Goal: Task Accomplishment & Management: Use online tool/utility

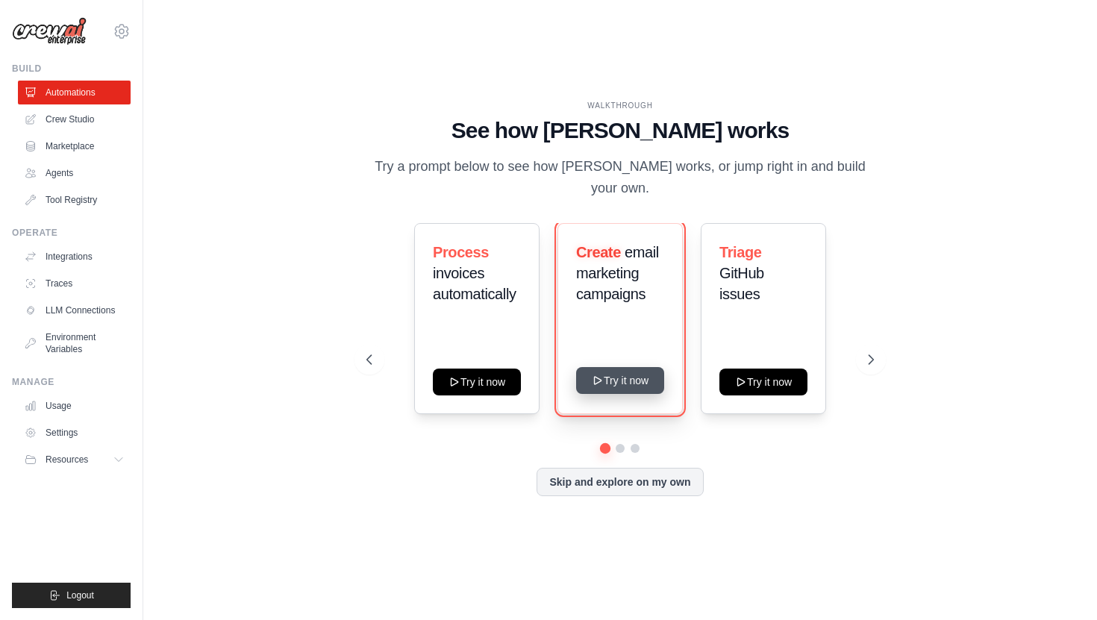
click at [610, 383] on button "Try it now" at bounding box center [620, 380] width 88 height 27
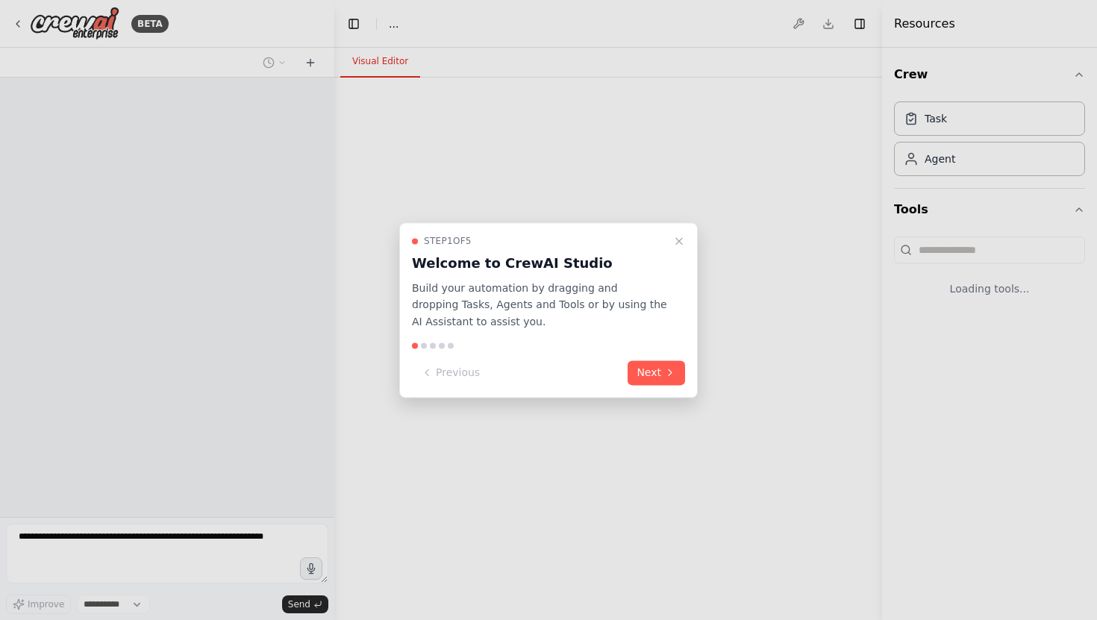
select select "****"
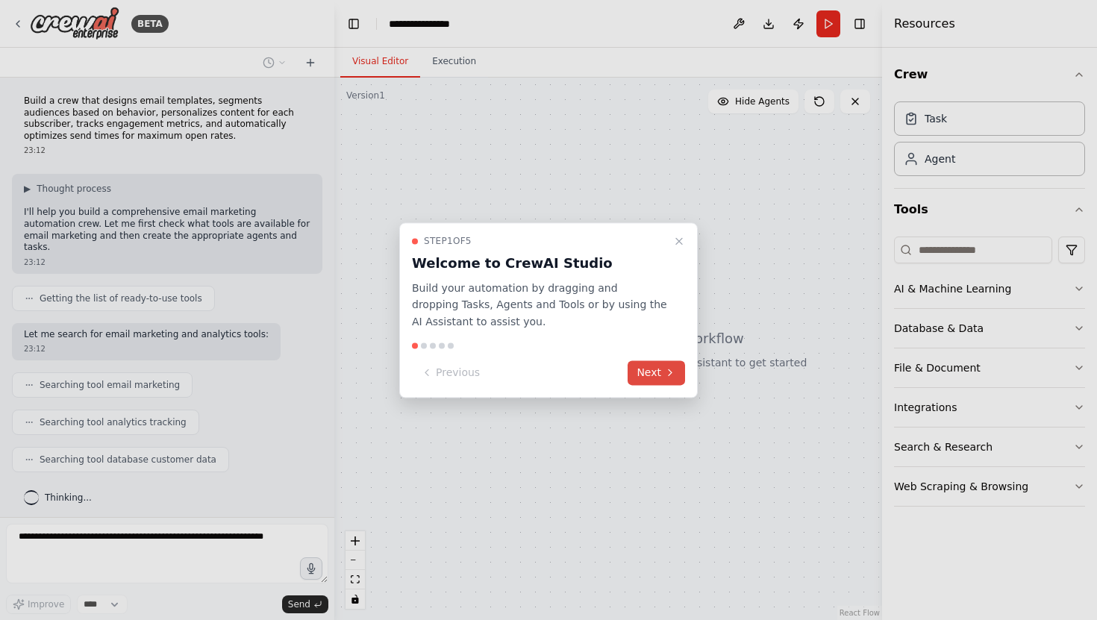
click at [648, 372] on button "Next" at bounding box center [655, 372] width 57 height 25
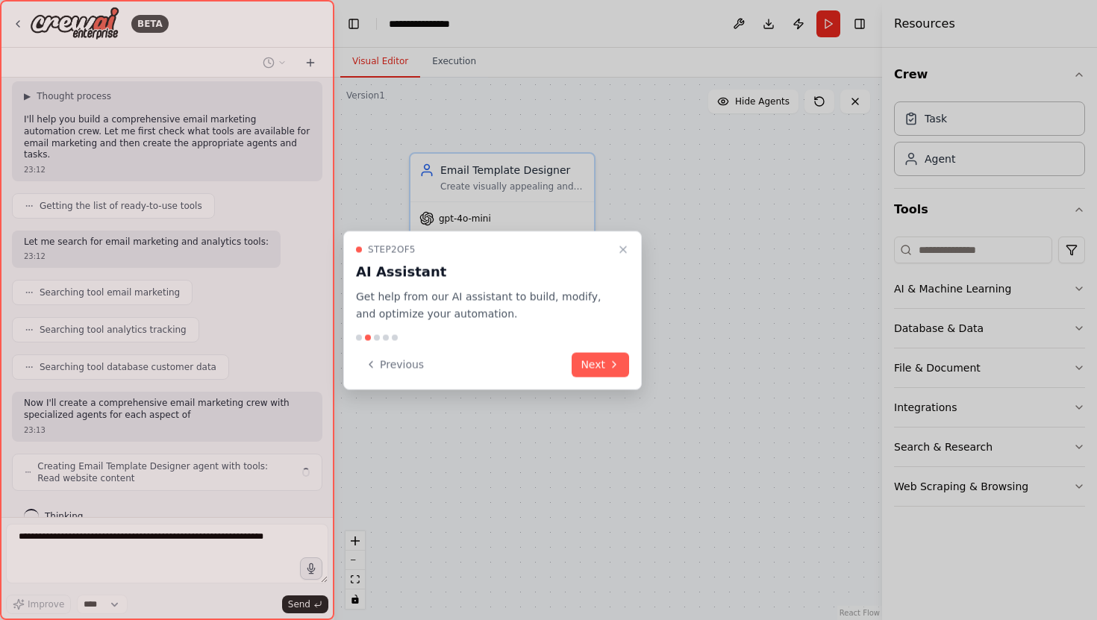
scroll to position [104, 0]
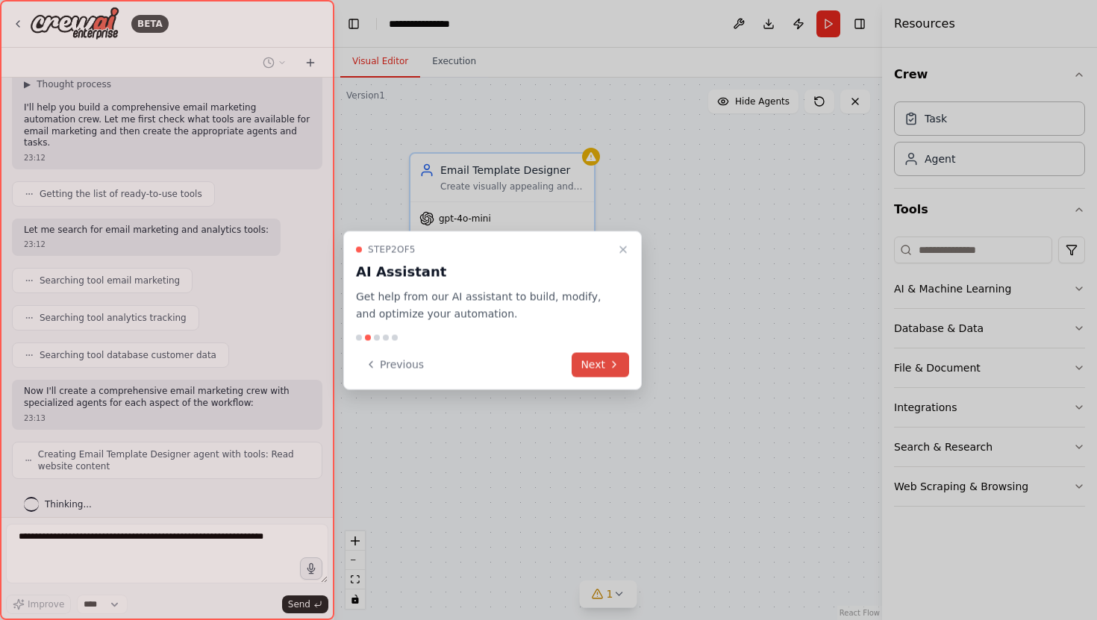
click at [595, 363] on button "Next" at bounding box center [600, 364] width 57 height 25
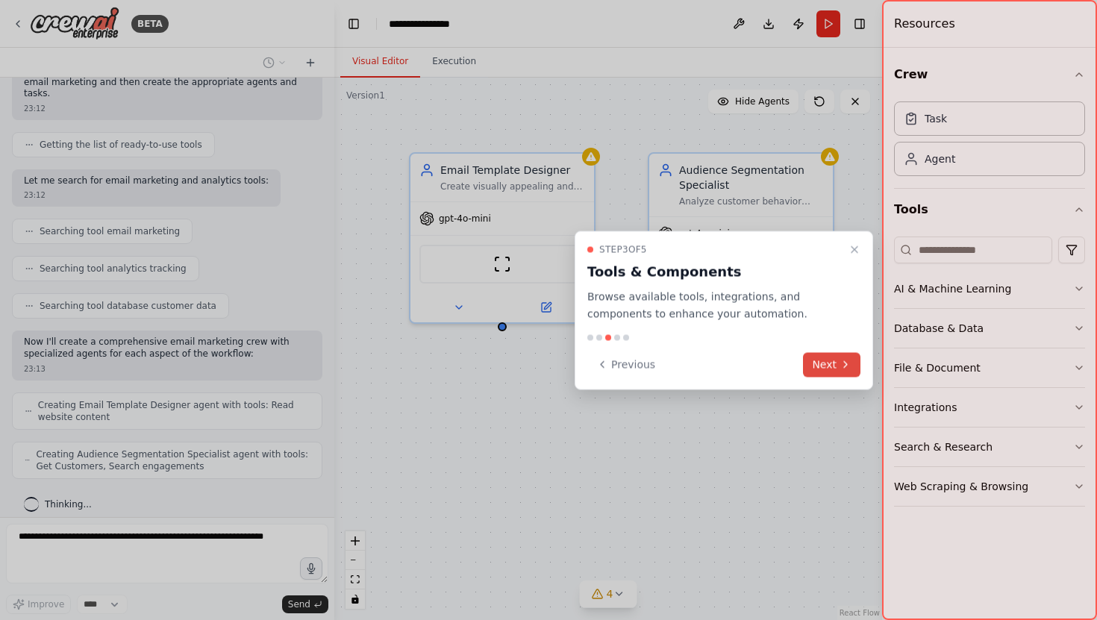
scroll to position [203, 0]
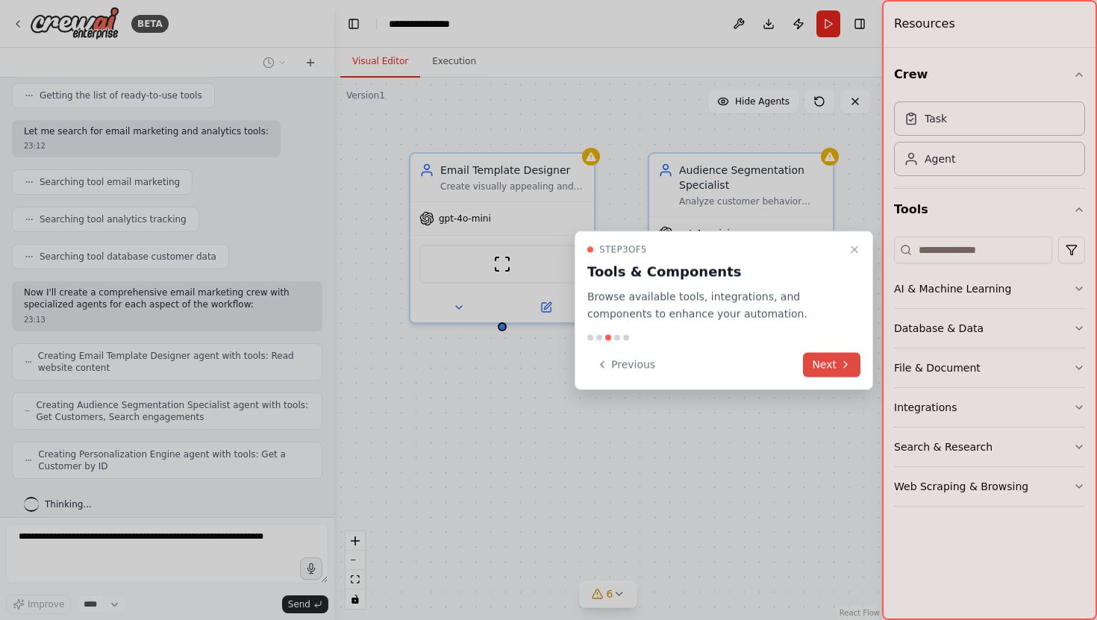
click at [824, 361] on button "Next" at bounding box center [831, 364] width 57 height 25
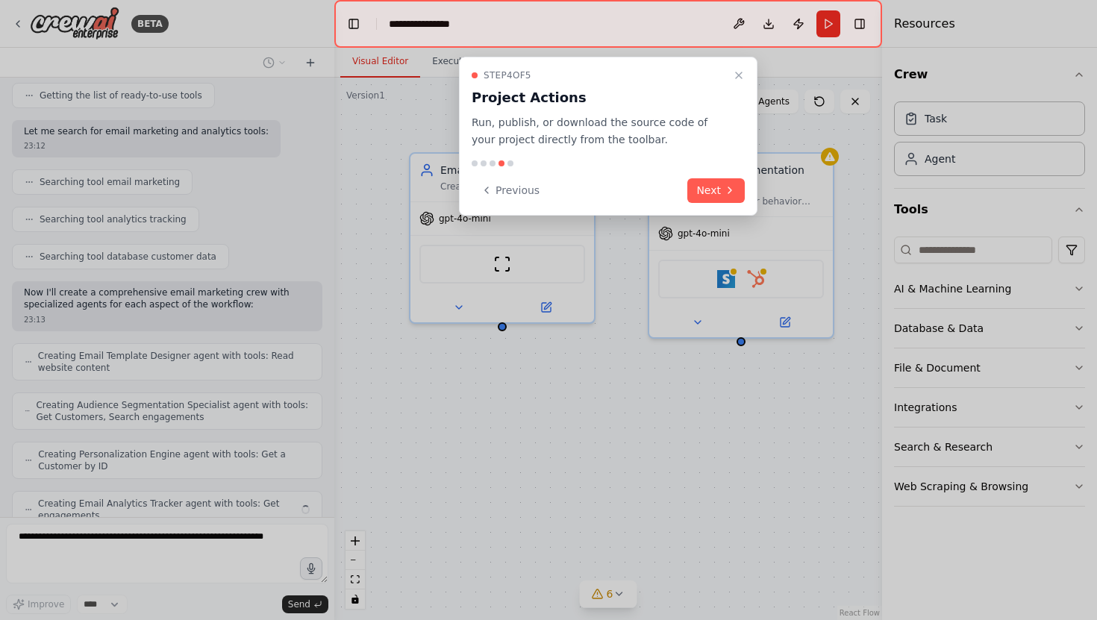
scroll to position [252, 0]
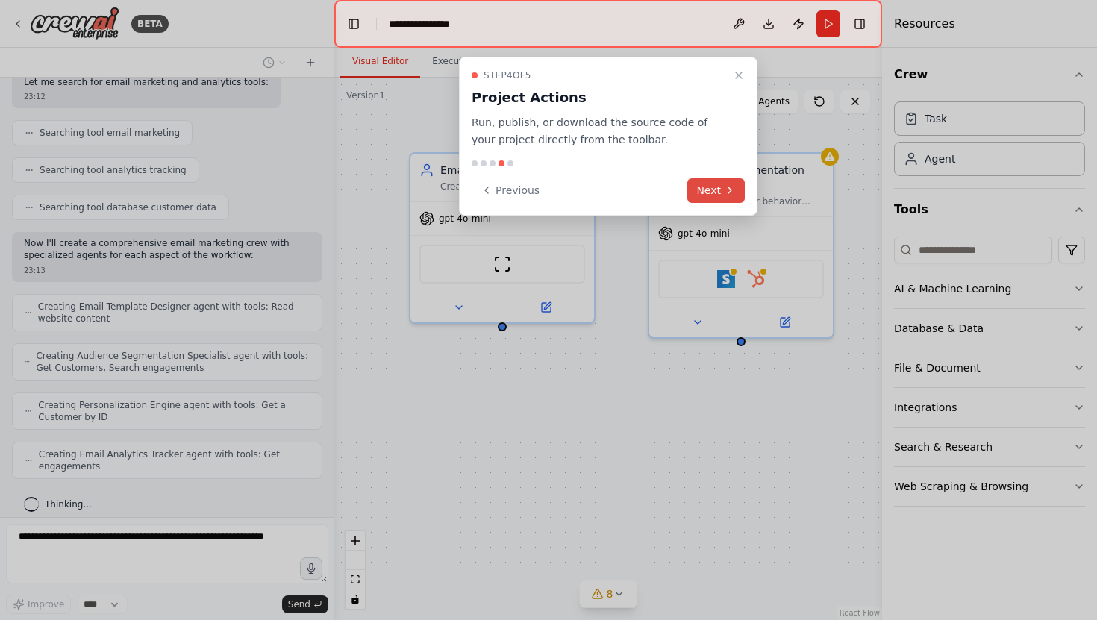
click at [716, 188] on button "Next" at bounding box center [715, 190] width 57 height 25
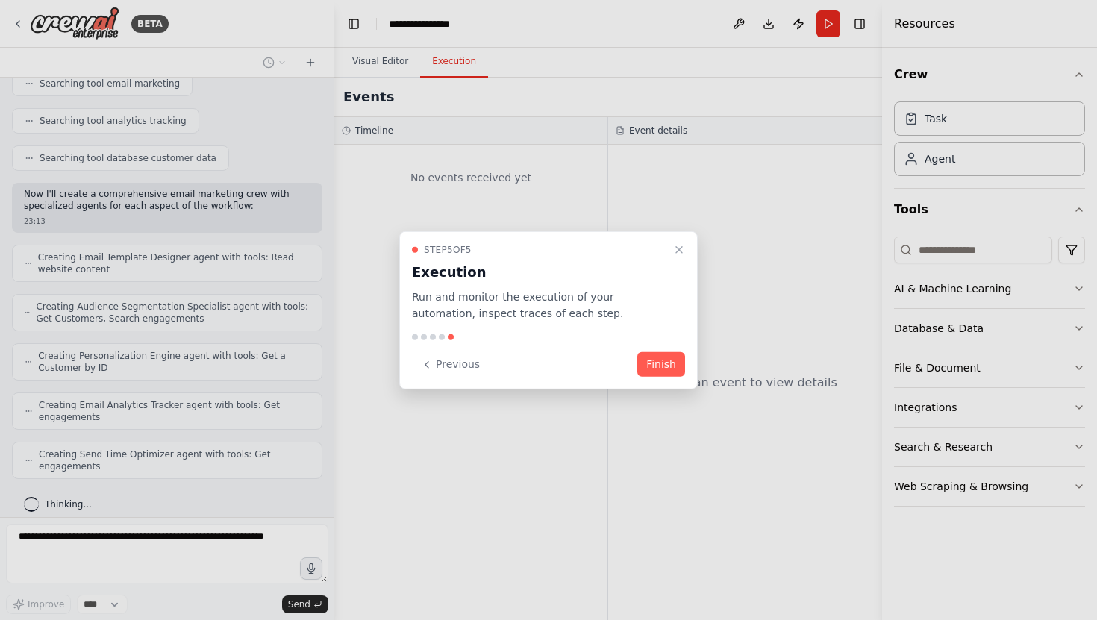
scroll to position [351, 0]
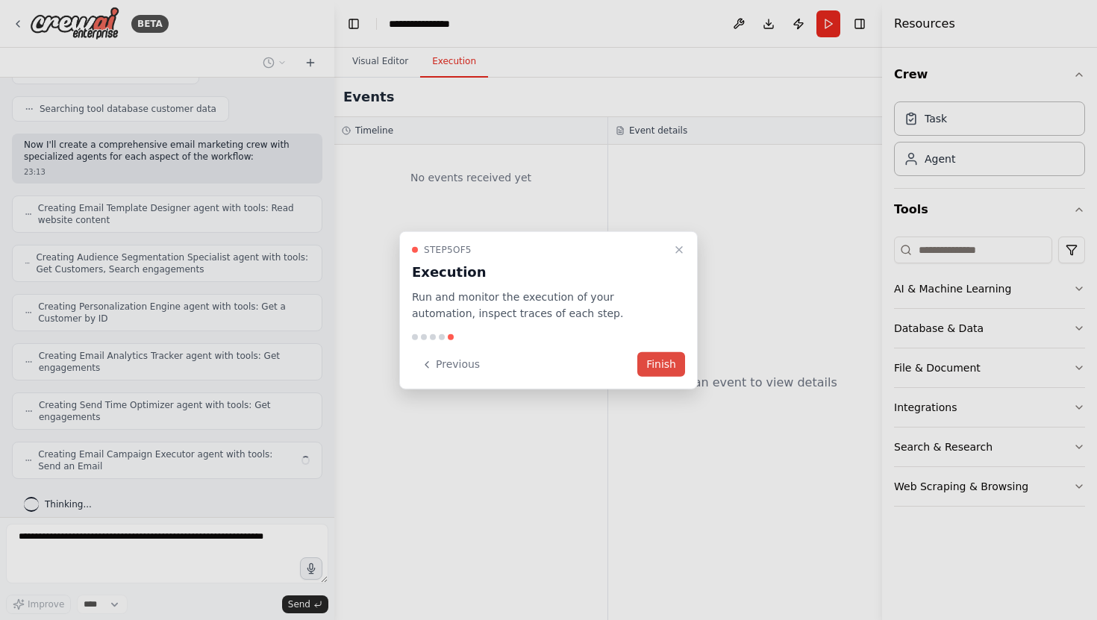
click at [657, 369] on button "Finish" at bounding box center [661, 364] width 48 height 25
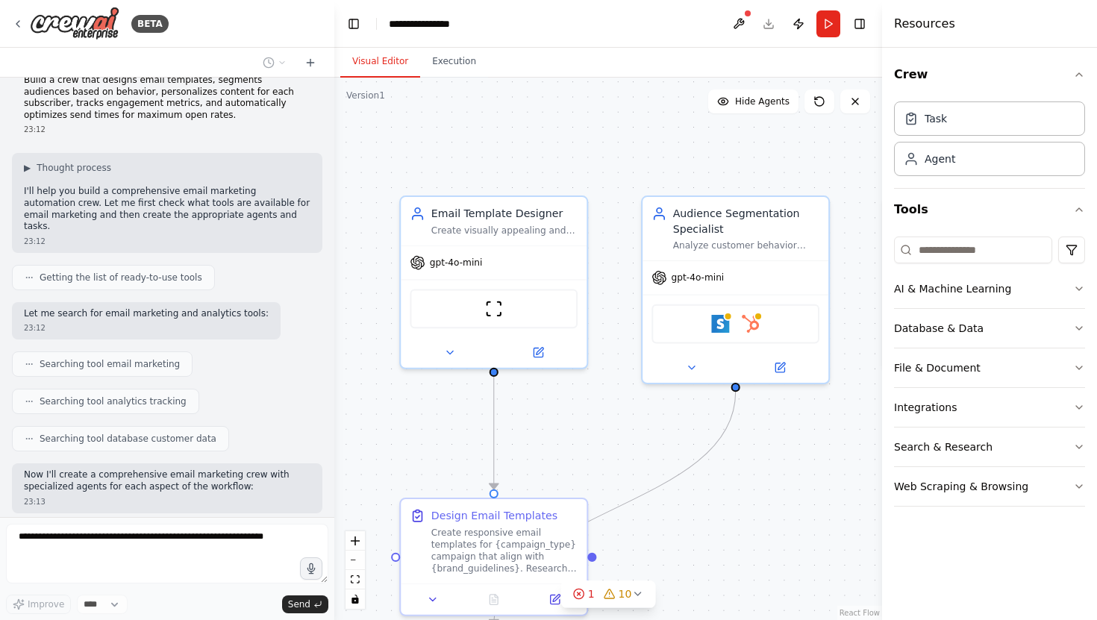
scroll to position [0, 0]
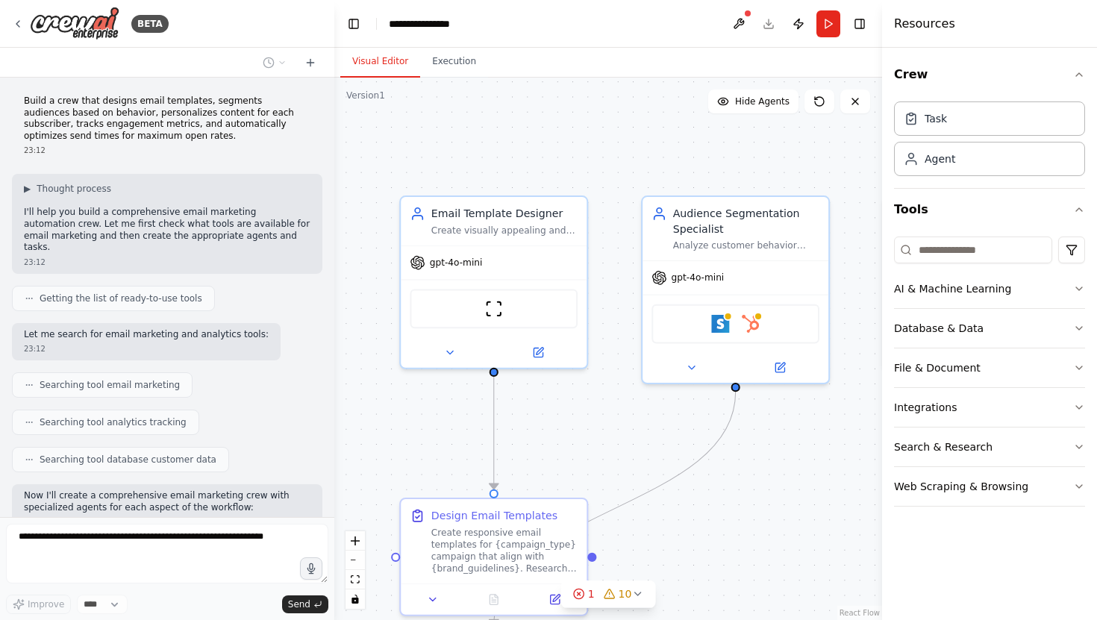
click at [177, 126] on p "Build a crew that designs email templates, segments audiences based on behavior…" at bounding box center [167, 119] width 287 height 46
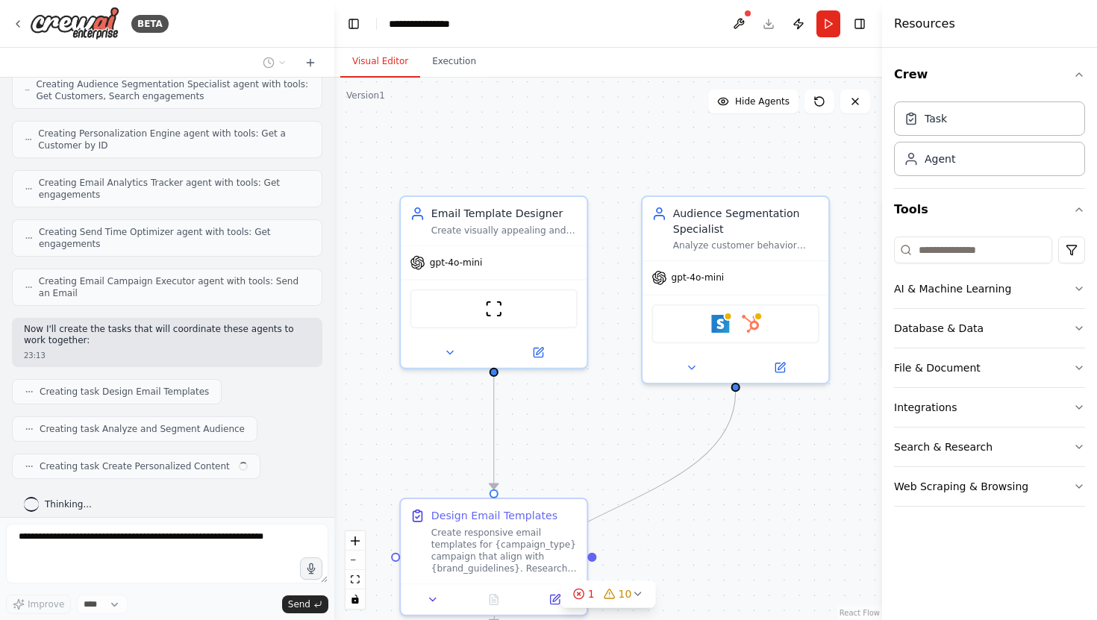
click at [167, 235] on span "Creating Send Time Optimizer agent with tools: Get engagements" at bounding box center [174, 238] width 271 height 24
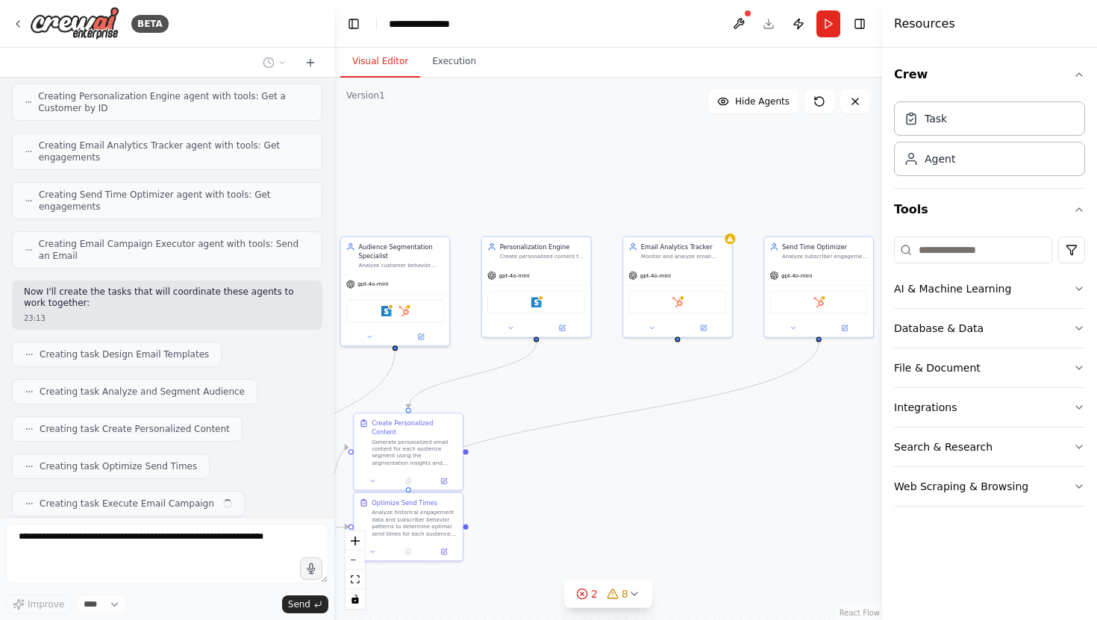
scroll to position [598, 0]
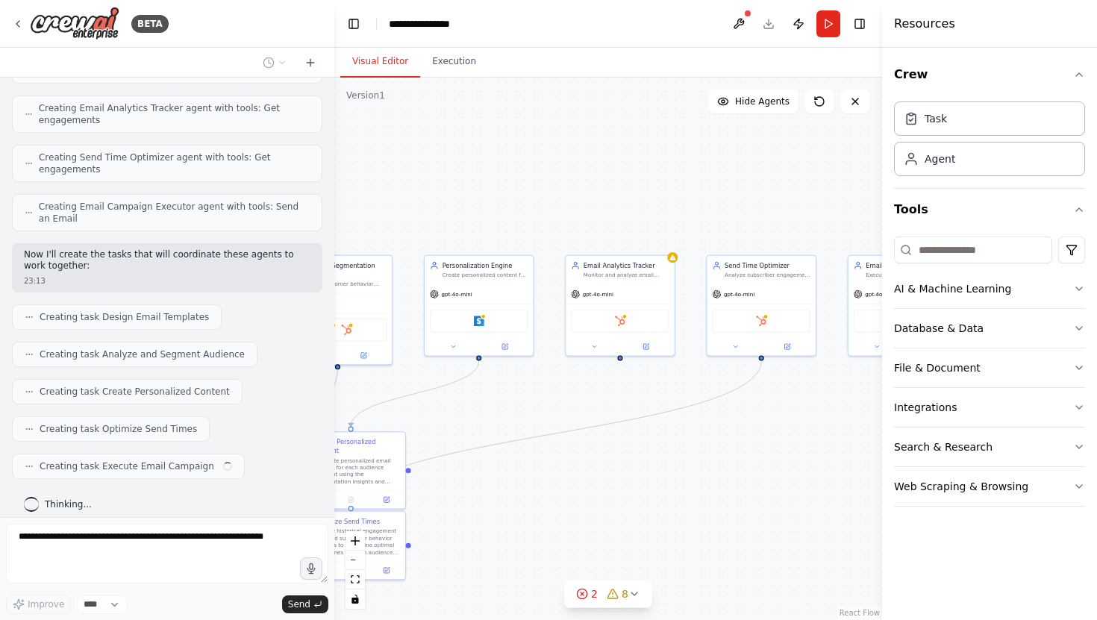
drag, startPoint x: 672, startPoint y: 163, endPoint x: 304, endPoint y: 207, distance: 370.6
click at [304, 207] on div "BETA Build a crew that designs email templates, segments audiences based on beh…" at bounding box center [548, 310] width 1097 height 620
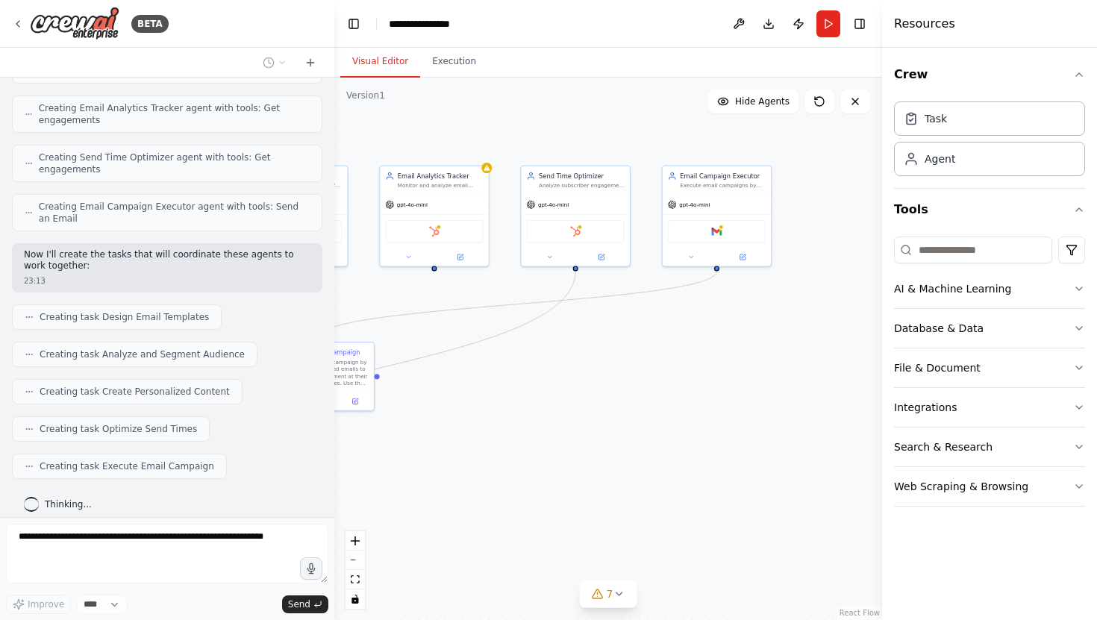
drag, startPoint x: 718, startPoint y: 450, endPoint x: 532, endPoint y: 360, distance: 206.2
click at [532, 360] on div ".deletable-edge-delete-btn { width: 20px; height: 20px; border: 0px solid #ffff…" at bounding box center [608, 349] width 548 height 542
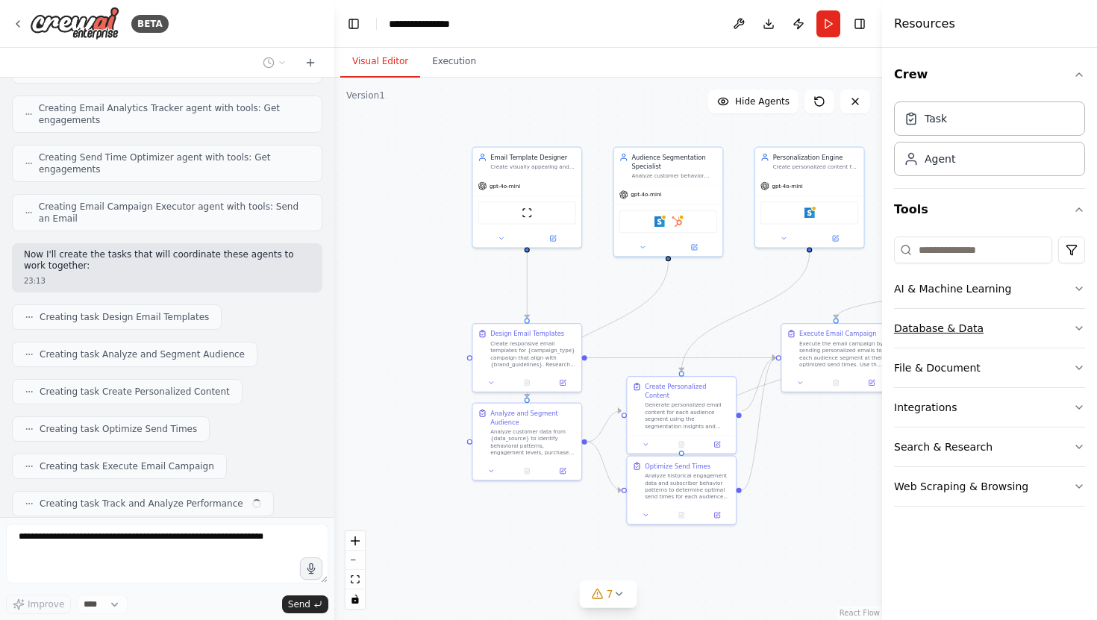
scroll to position [636, 0]
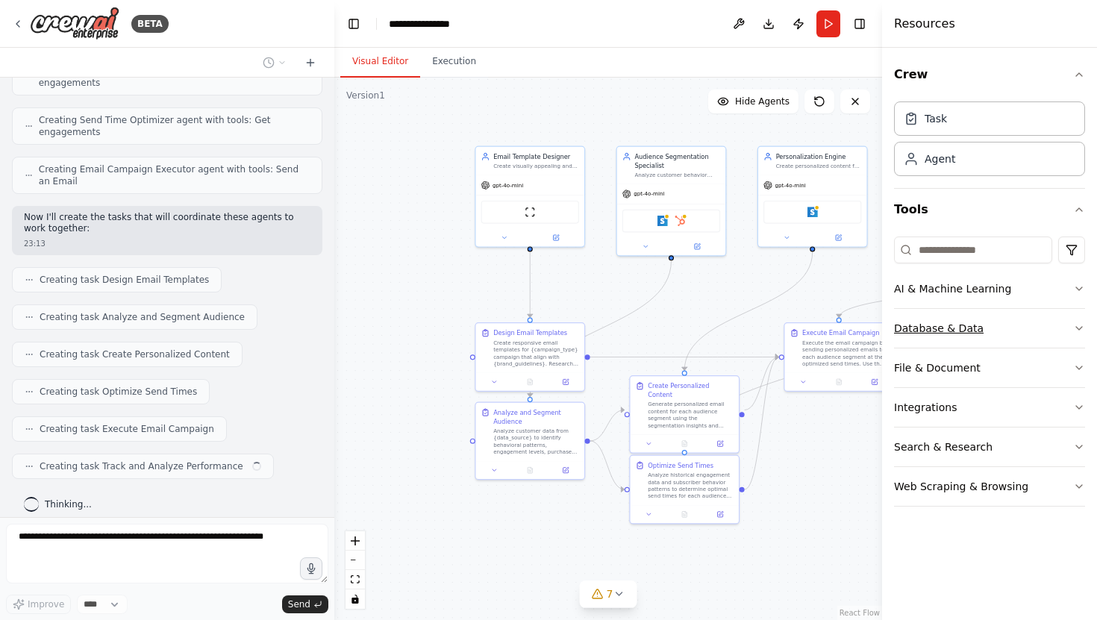
drag, startPoint x: 532, startPoint y: 360, endPoint x: 1051, endPoint y: 341, distance: 519.7
click at [1051, 341] on div "BETA Build a crew that designs email templates, segments audiences based on beh…" at bounding box center [548, 310] width 1097 height 620
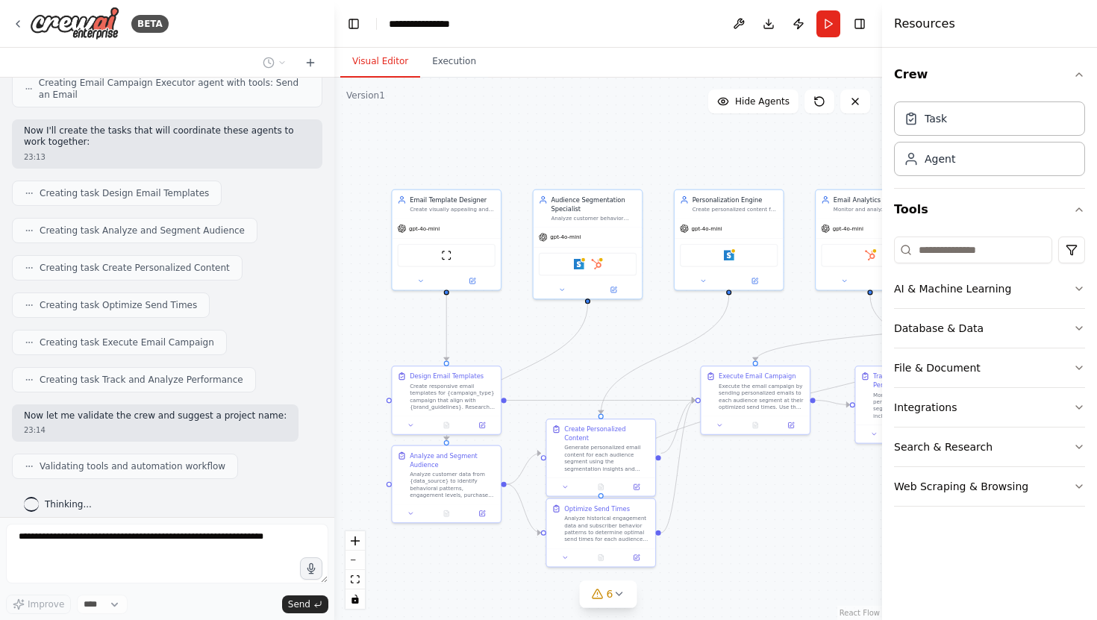
drag, startPoint x: 449, startPoint y: 118, endPoint x: 366, endPoint y: 161, distance: 94.1
click at [366, 161] on div ".deletable-edge-delete-btn { width: 20px; height: 20px; border: 0px solid #ffff…" at bounding box center [608, 349] width 548 height 542
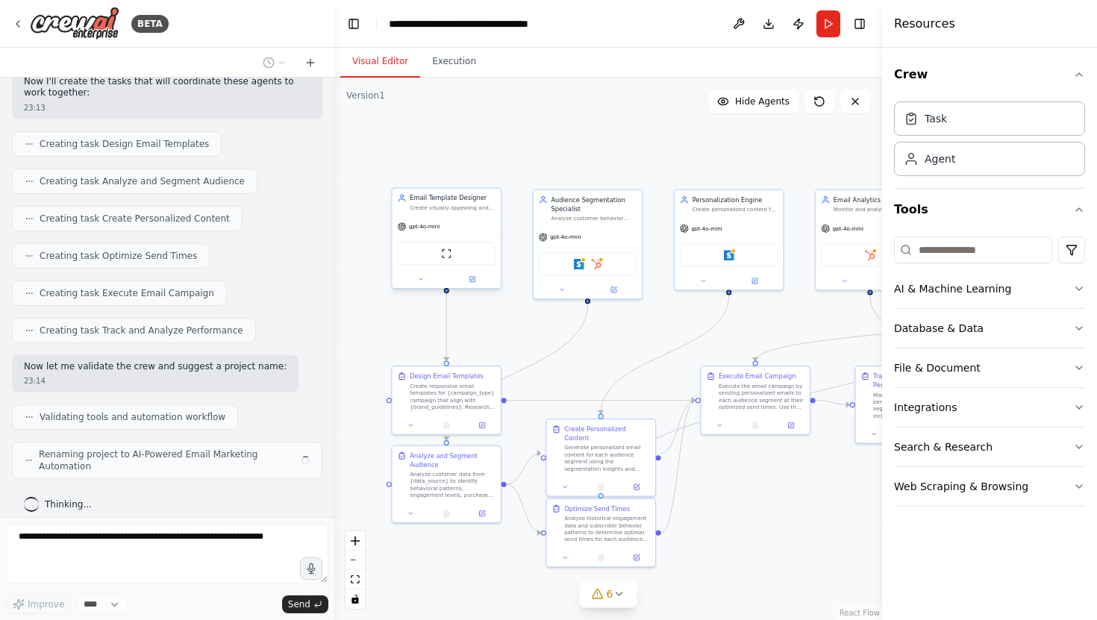
click at [460, 230] on div "gpt-4o-mini" at bounding box center [446, 226] width 108 height 19
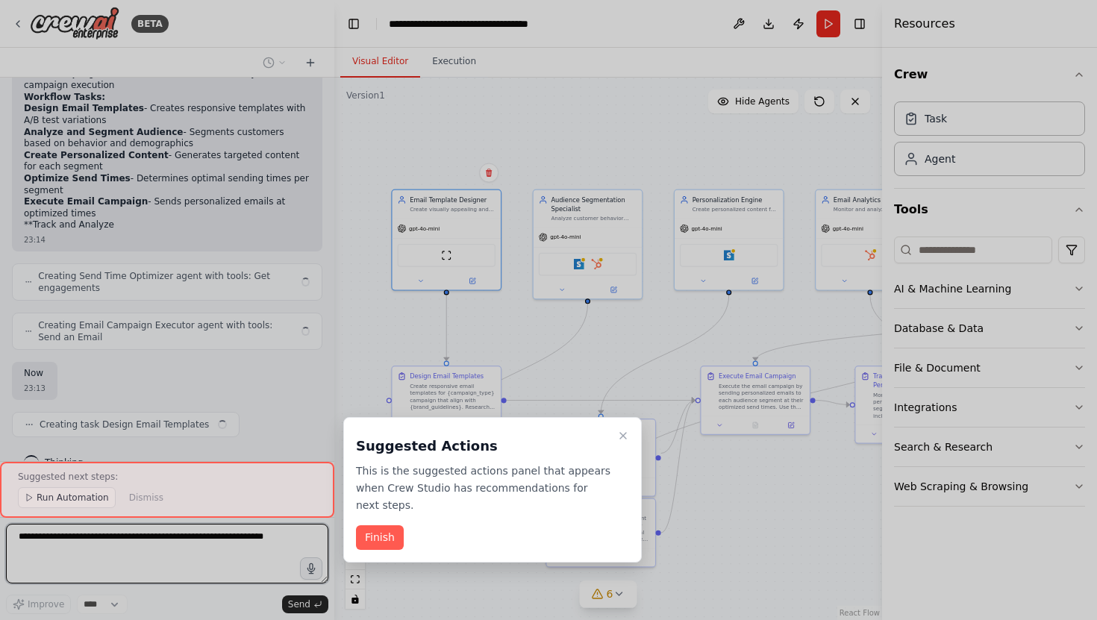
scroll to position [1742, 0]
